Goal: Information Seeking & Learning: Learn about a topic

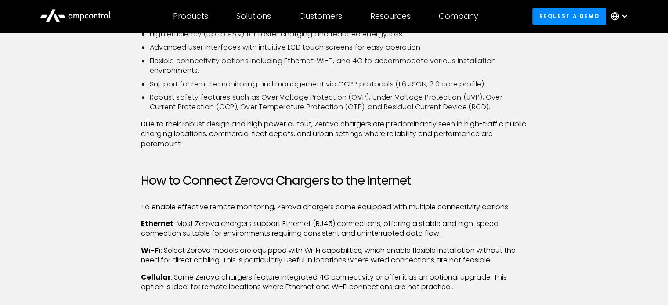
scroll to position [483, 0]
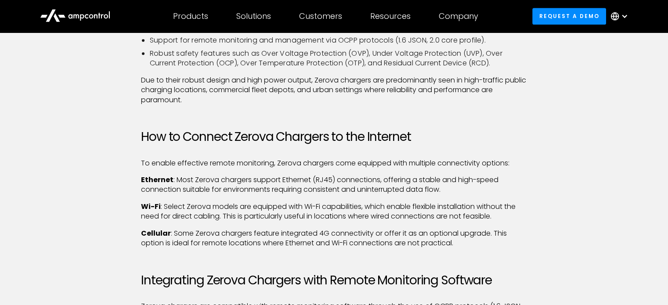
click at [155, 32] on li "Flexible connectivity options including Ethernet, Wi-Fi, and 4G to accommodate …" at bounding box center [339, 22] width 378 height 20
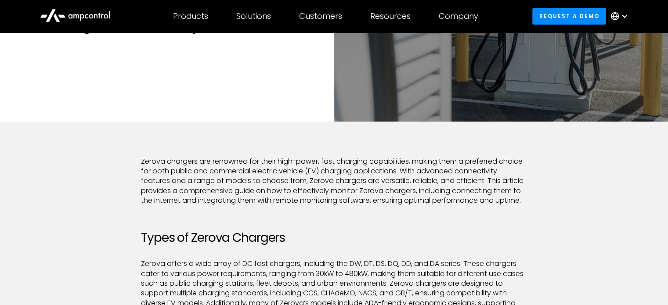
scroll to position [0, 0]
